Goal: Task Accomplishment & Management: Use online tool/utility

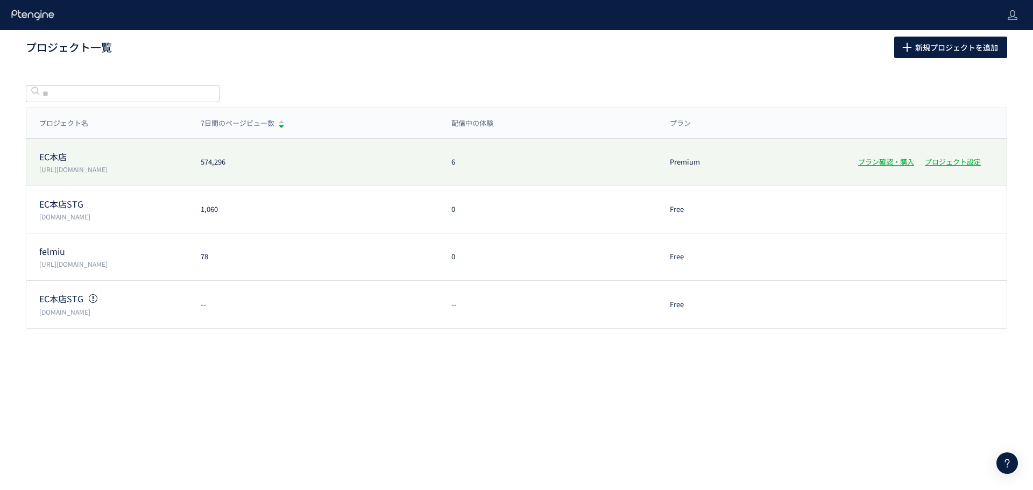
click at [80, 186] on div "EC本店 [URL][DOMAIN_NAME] 574,296 6 Premium プラン確認・購入 プロジェクト設定" at bounding box center [516, 209] width 980 height 47
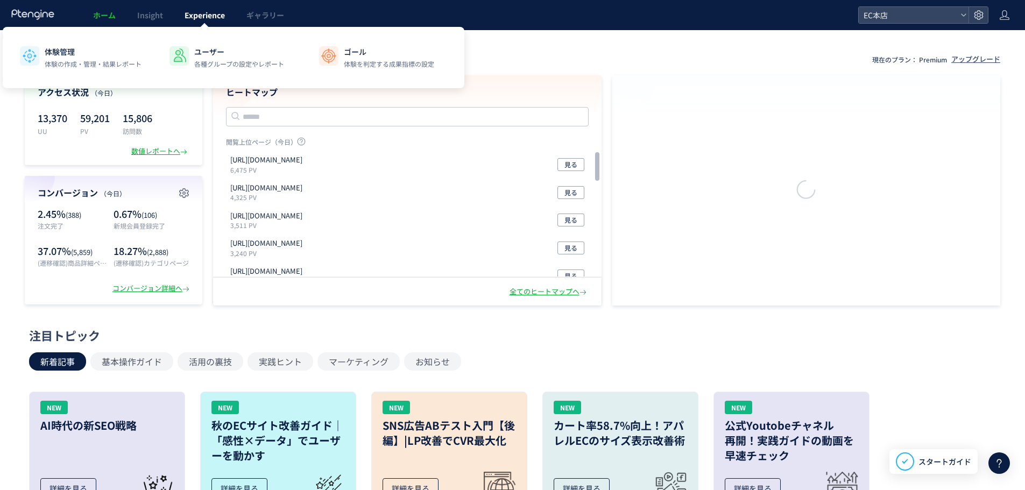
click at [192, 10] on span "Experience" at bounding box center [205, 15] width 40 height 11
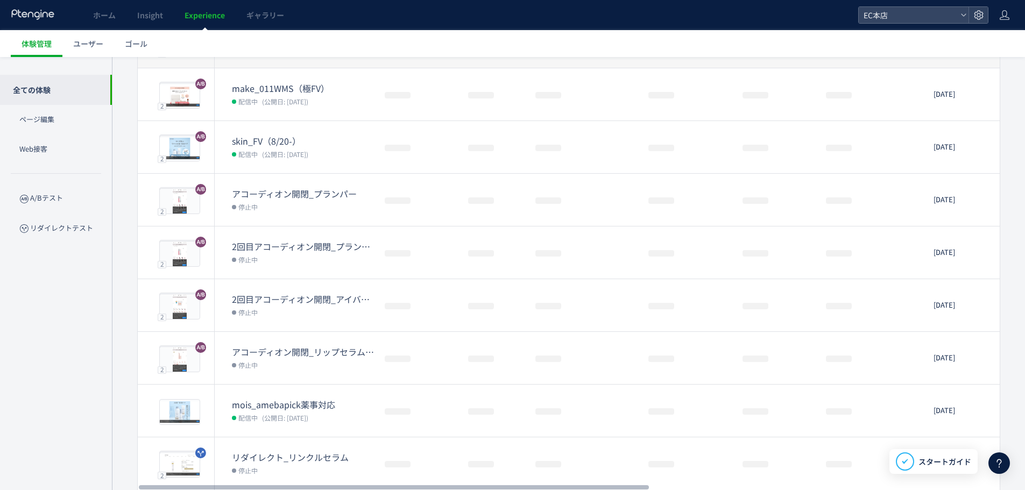
scroll to position [215, 0]
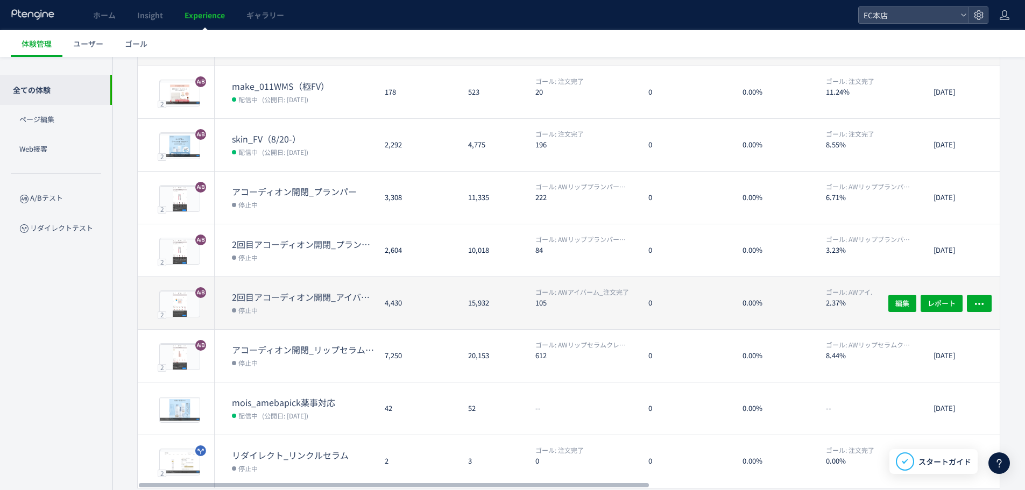
click at [313, 297] on dt "2回目アコーディオン開閉_アイバーム" at bounding box center [304, 297] width 144 height 12
